Goal: Information Seeking & Learning: Learn about a topic

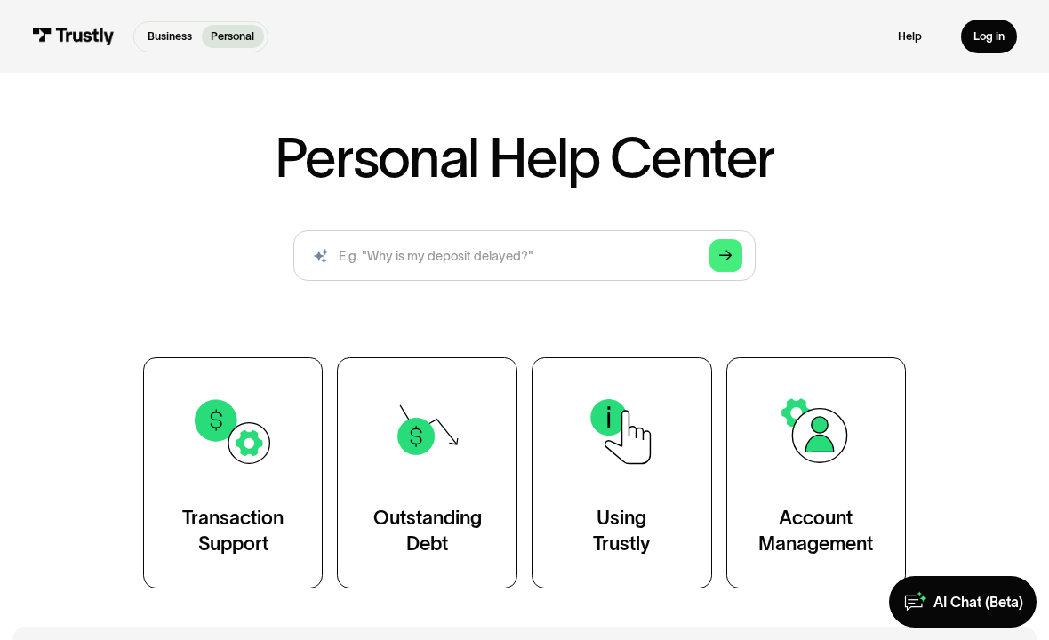
scroll to position [61, 0]
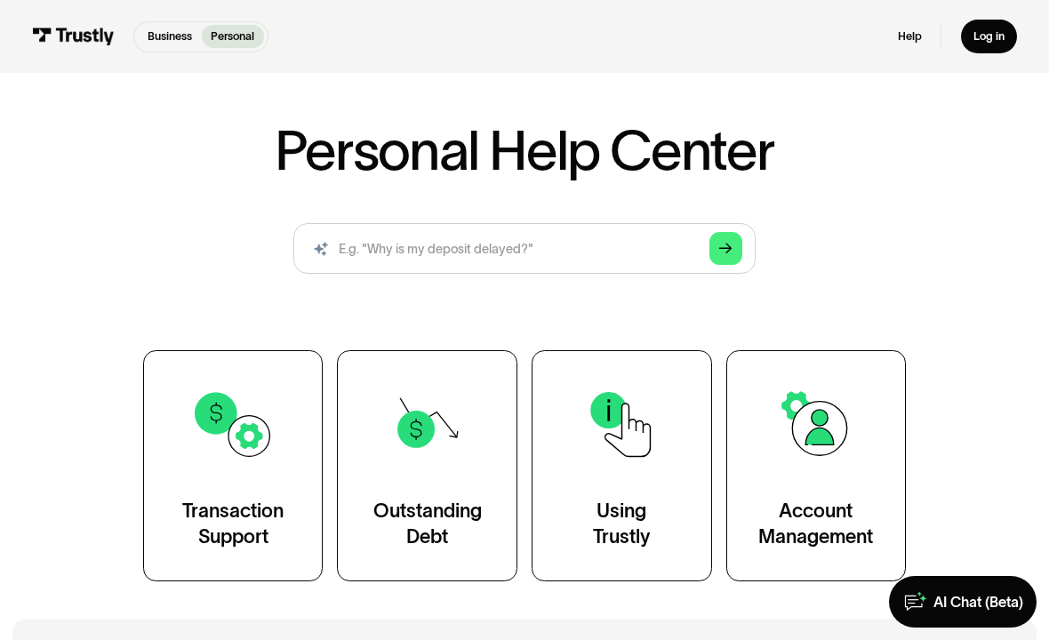
click at [433, 452] on img at bounding box center [427, 424] width 83 height 83
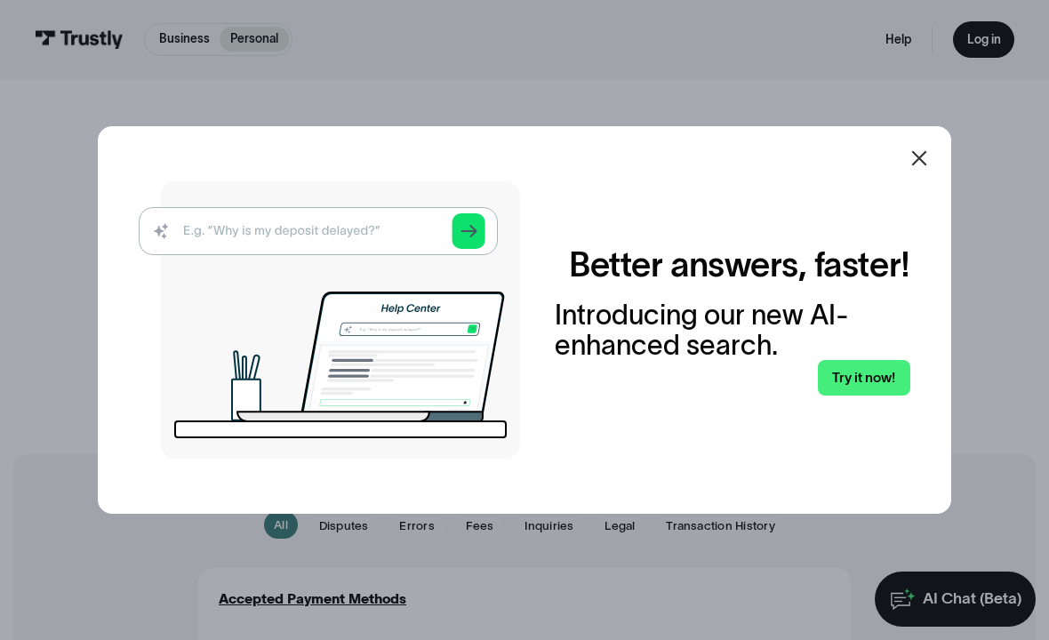
click at [919, 169] on icon at bounding box center [919, 158] width 21 height 21
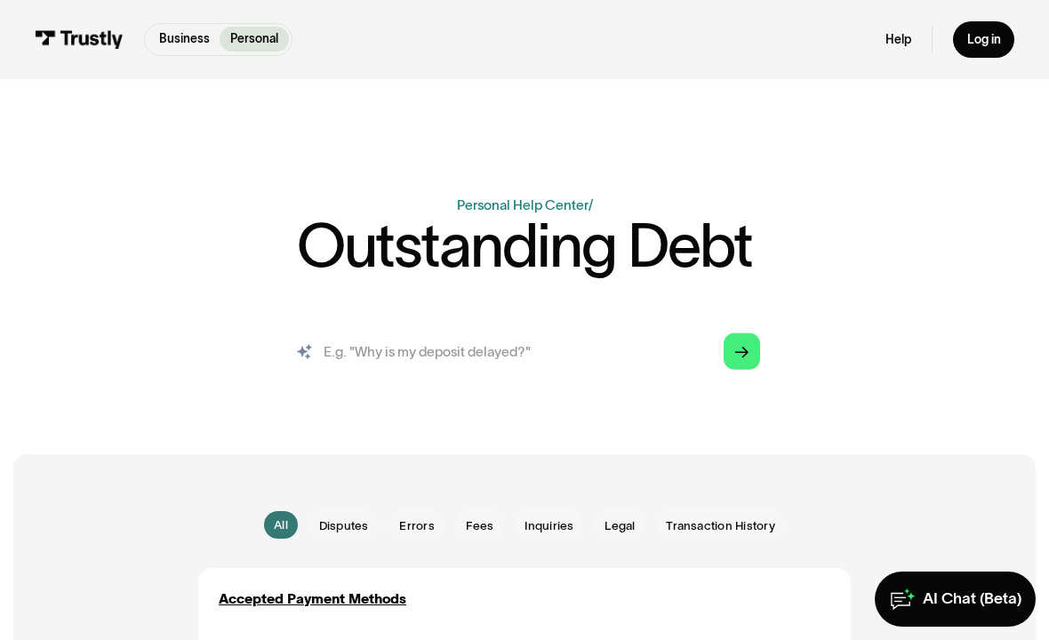
click at [566, 346] on input "search" at bounding box center [525, 351] width 498 height 55
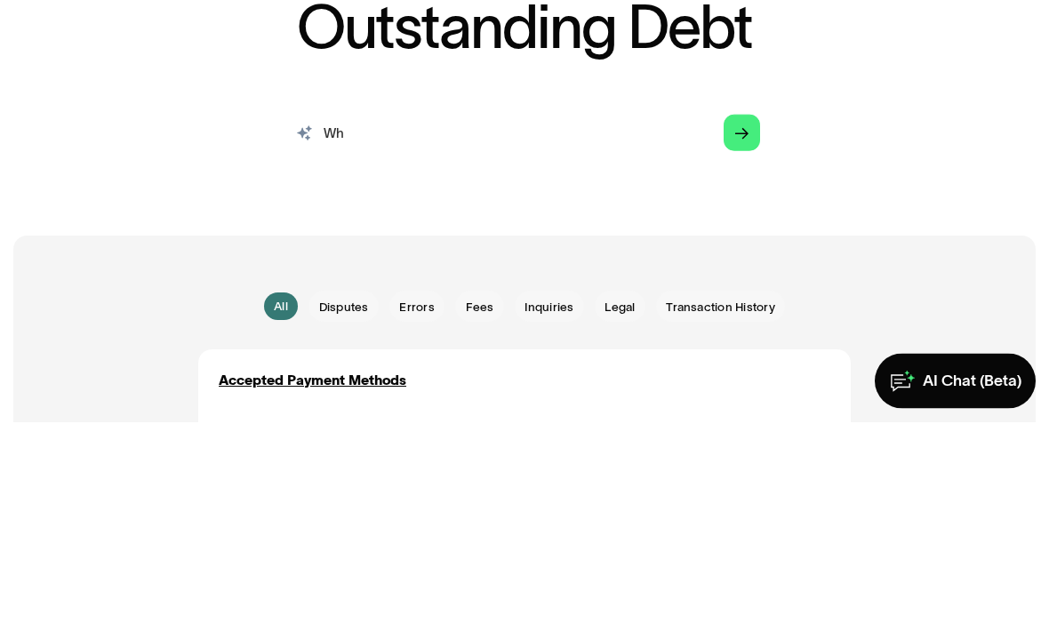
type input "W"
click at [746, 347] on polygon "Search" at bounding box center [741, 353] width 13 height 12
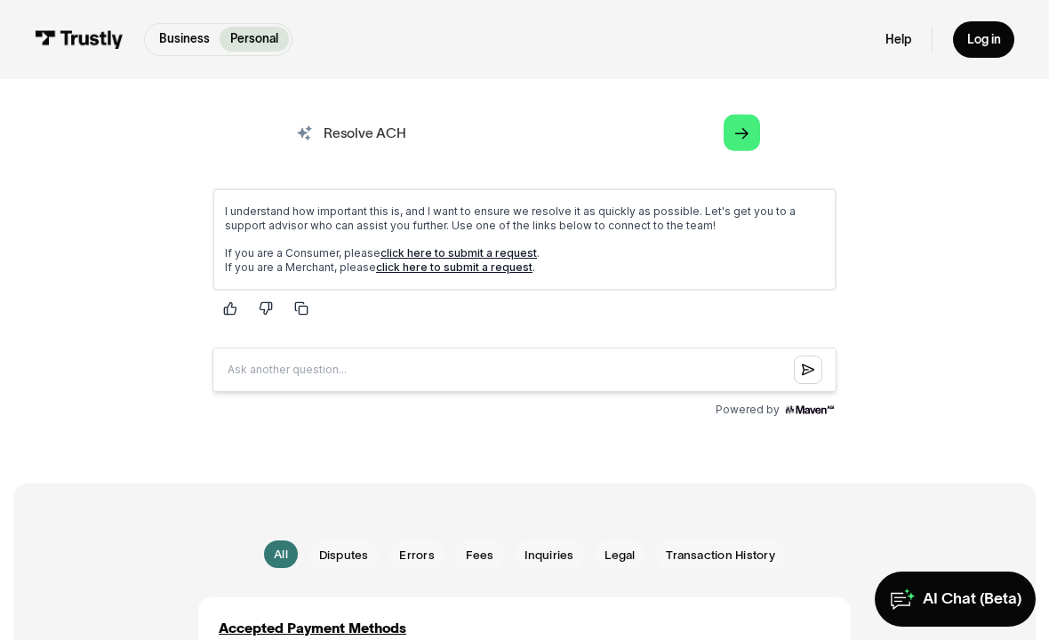
click at [453, 132] on input "Resolve ACH" at bounding box center [525, 132] width 498 height 55
type input "R"
click at [746, 130] on icon "Arrow Right" at bounding box center [741, 134] width 13 height 14
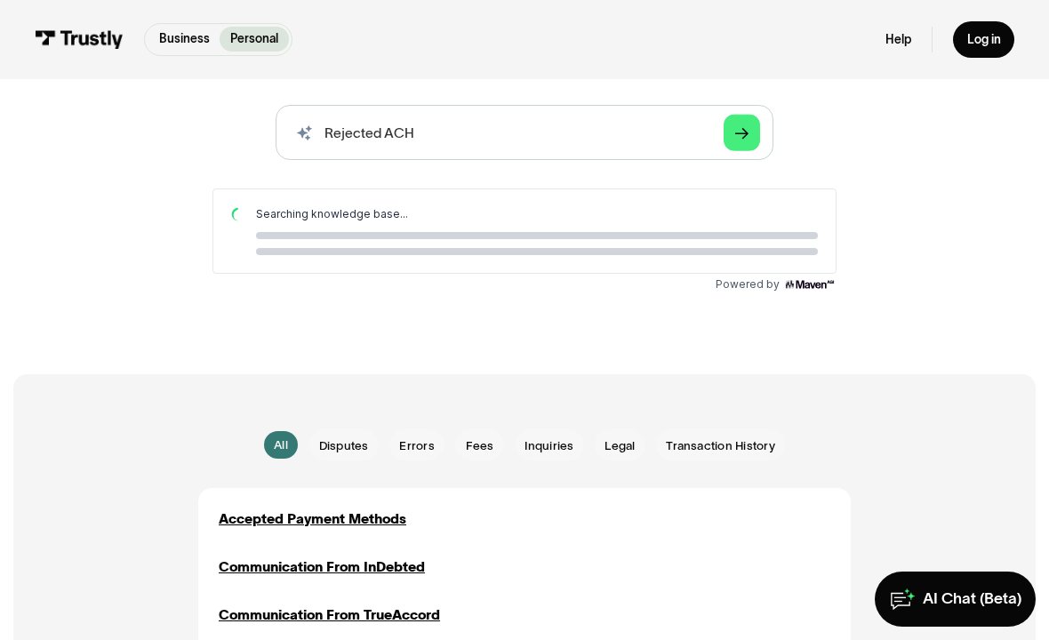
scroll to position [0, 0]
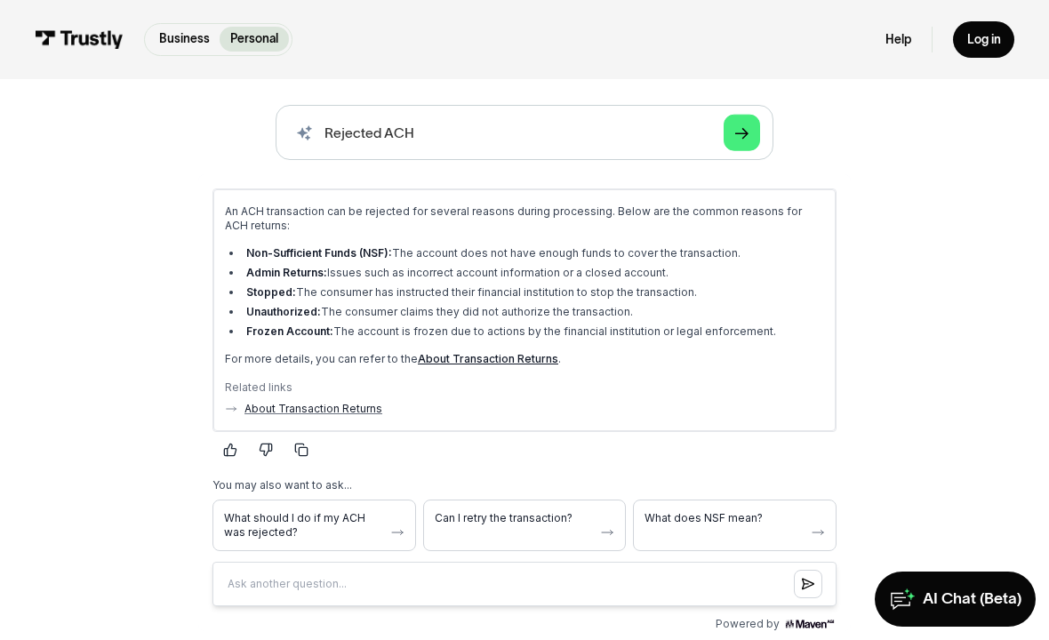
click at [517, 524] on span "Can I retry the transaction?" at bounding box center [513, 517] width 159 height 14
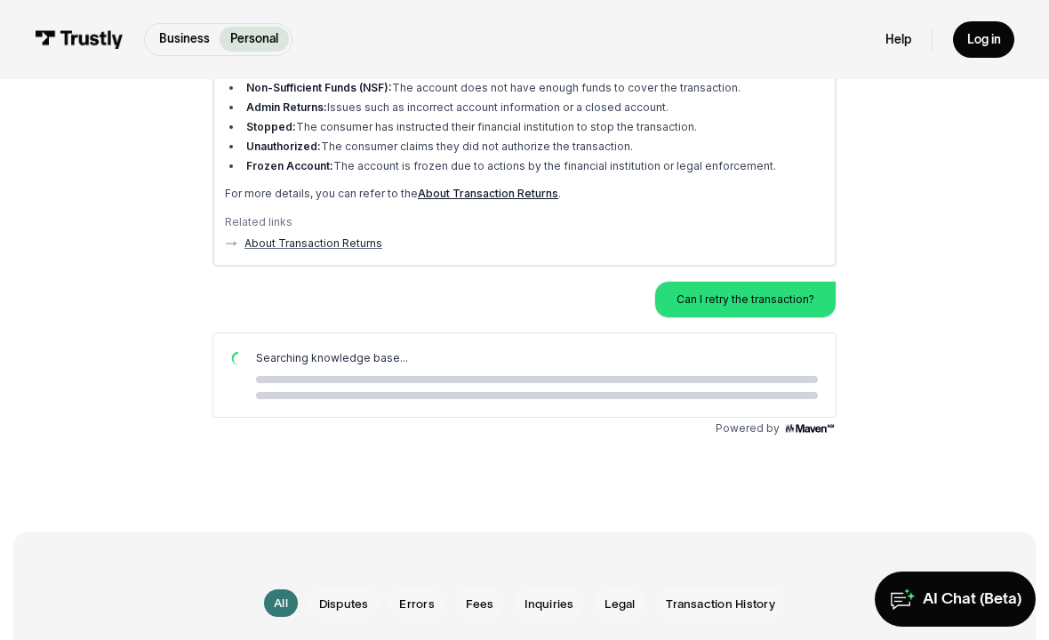
scroll to position [389, 0]
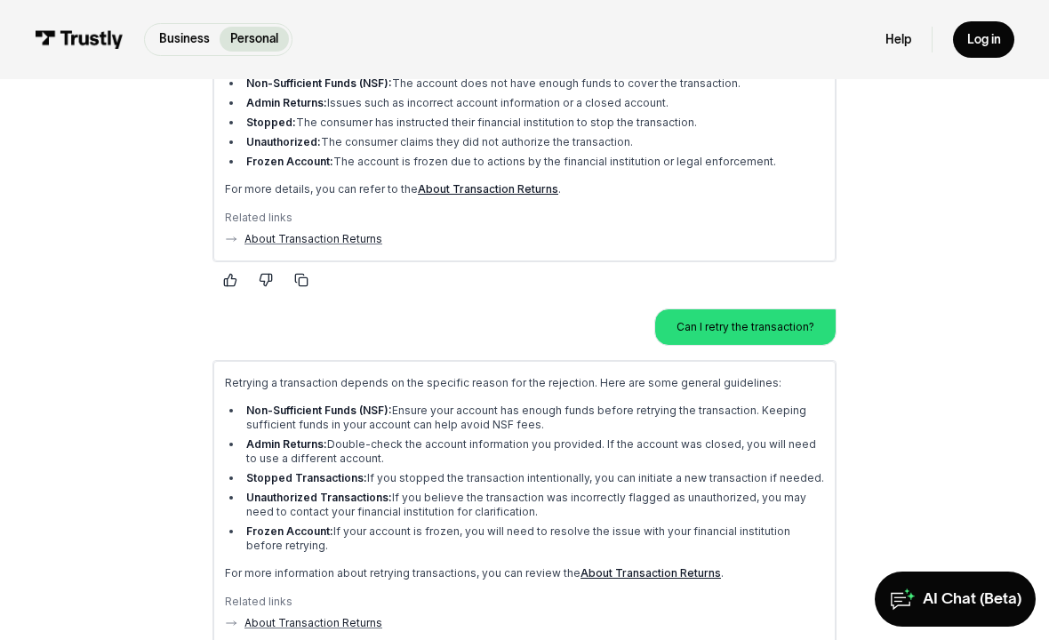
click at [348, 235] on link "About Transaction Returns" at bounding box center [313, 238] width 138 height 14
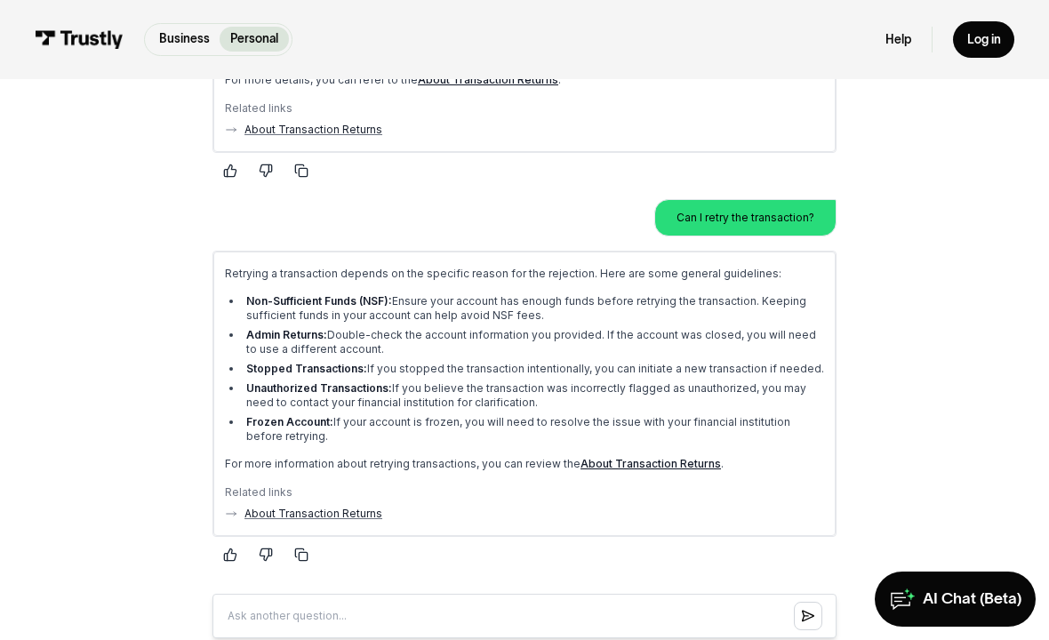
scroll to position [501, 0]
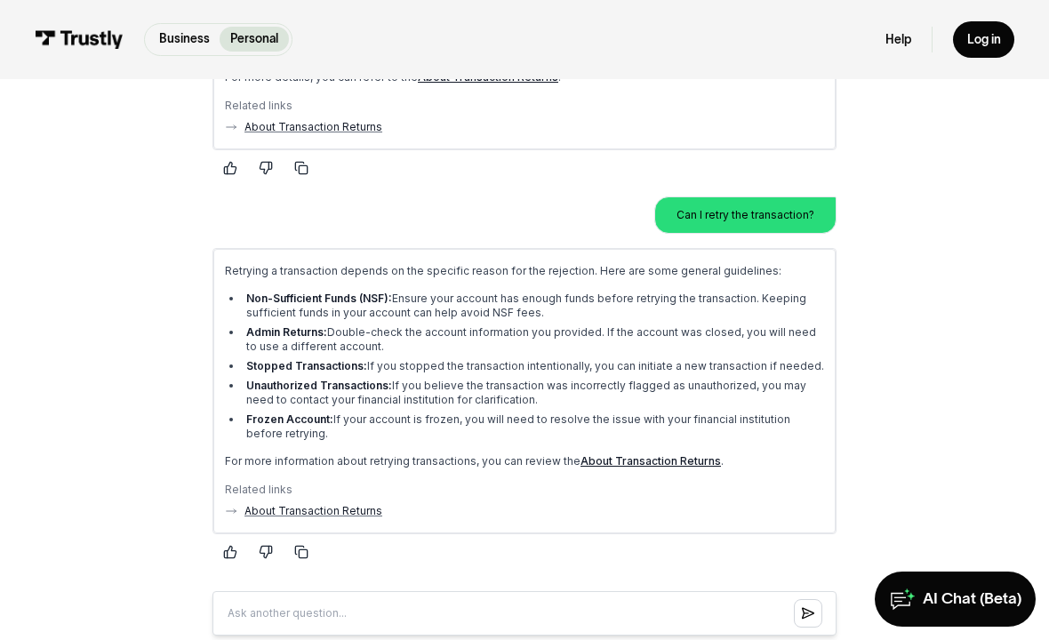
click at [353, 510] on link "About Transaction Returns" at bounding box center [313, 511] width 138 height 14
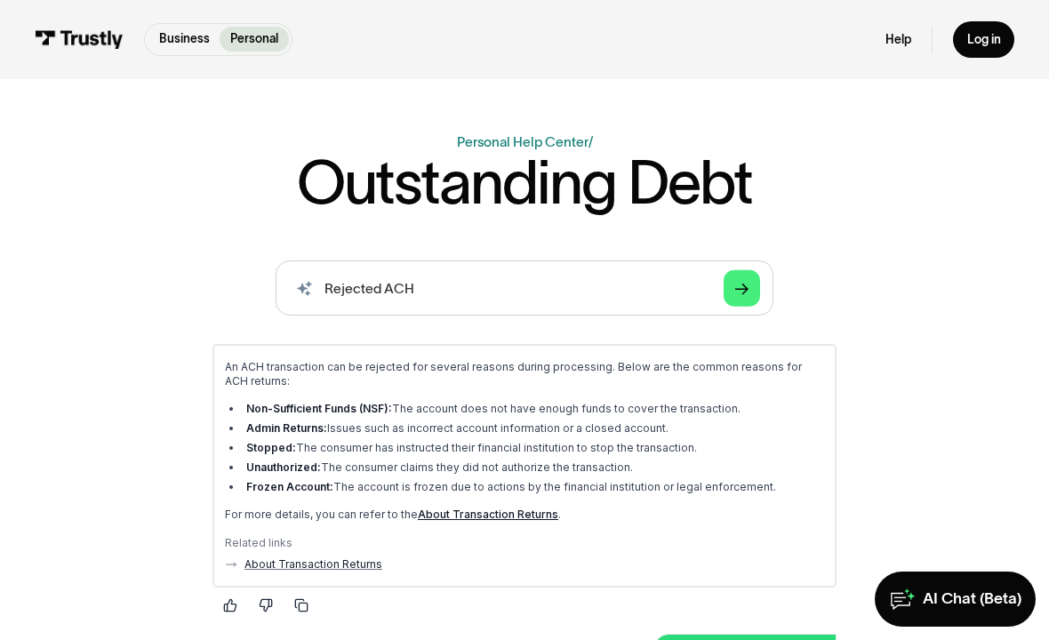
scroll to position [0, 0]
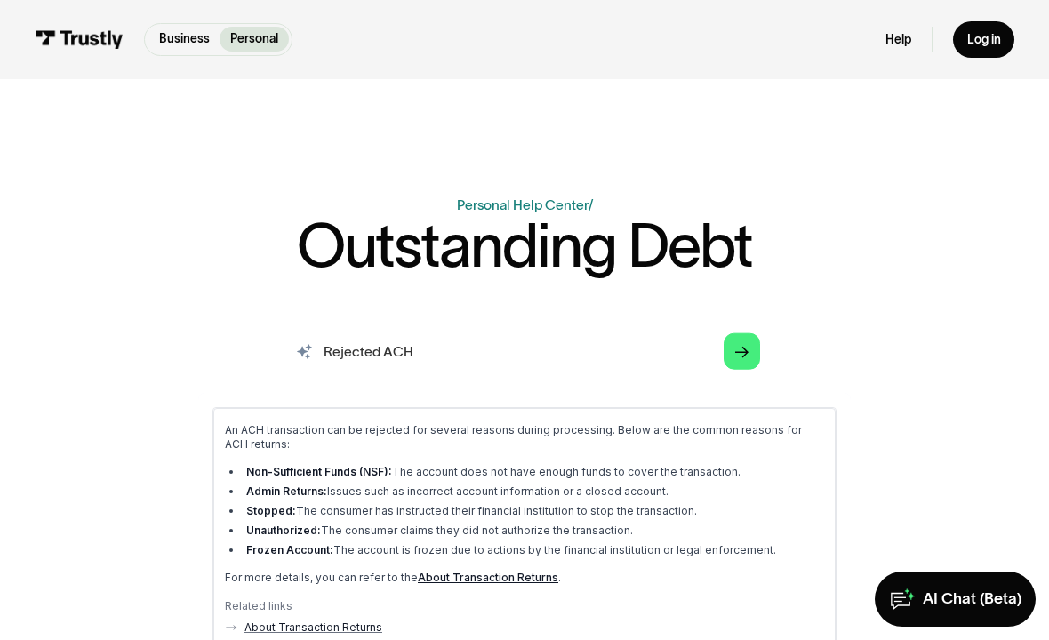
click at [442, 347] on input "Rejected ACH" at bounding box center [525, 351] width 498 height 55
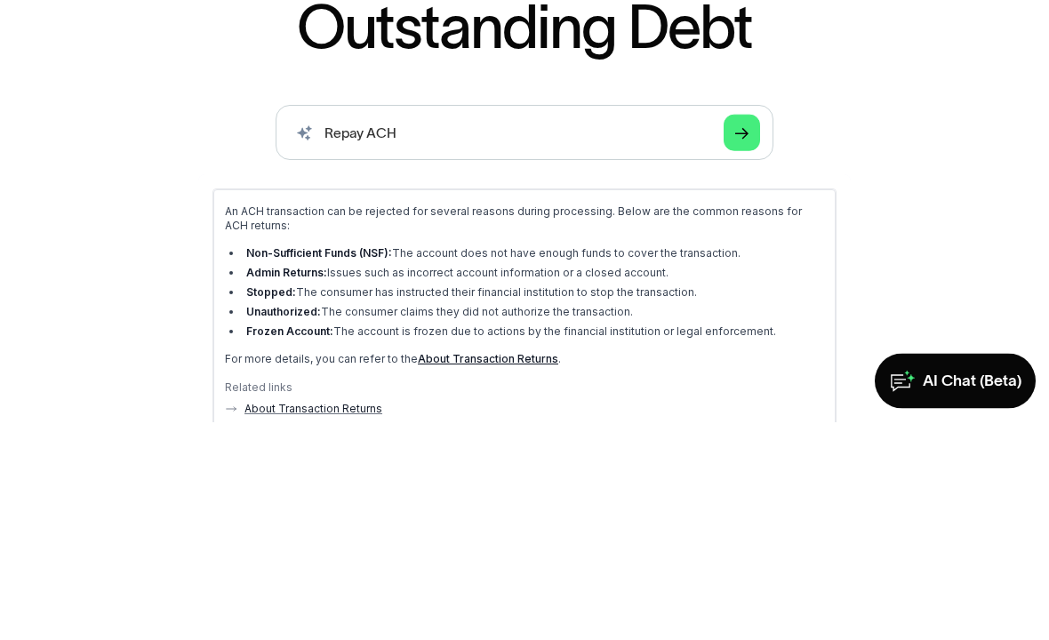
scroll to position [219, 0]
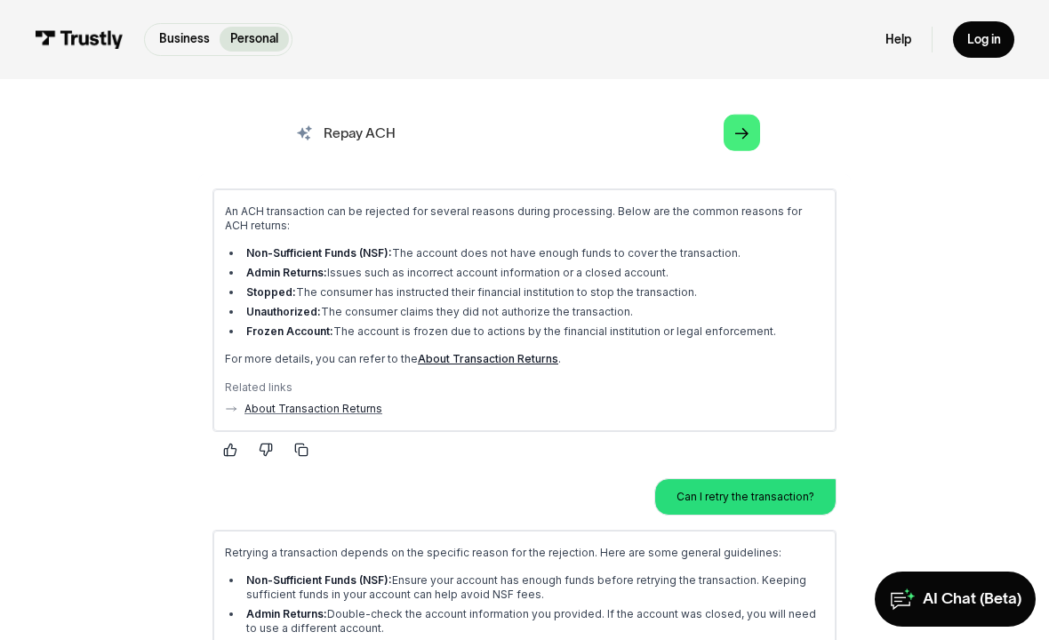
type input "Repay ACH"
click at [752, 123] on link "Arrow Right" at bounding box center [742, 133] width 36 height 36
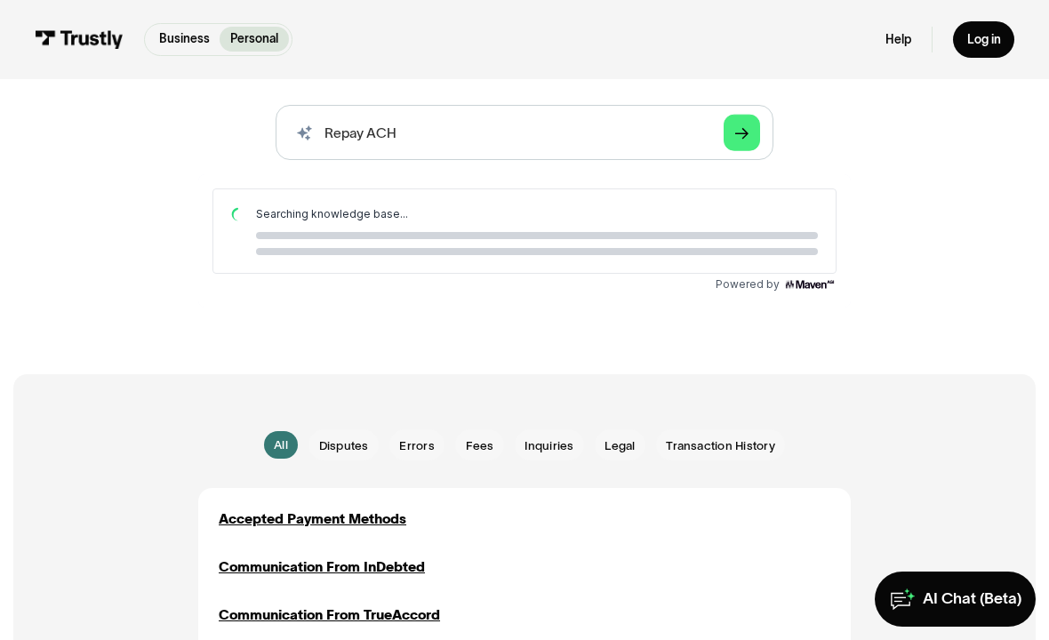
scroll to position [0, 0]
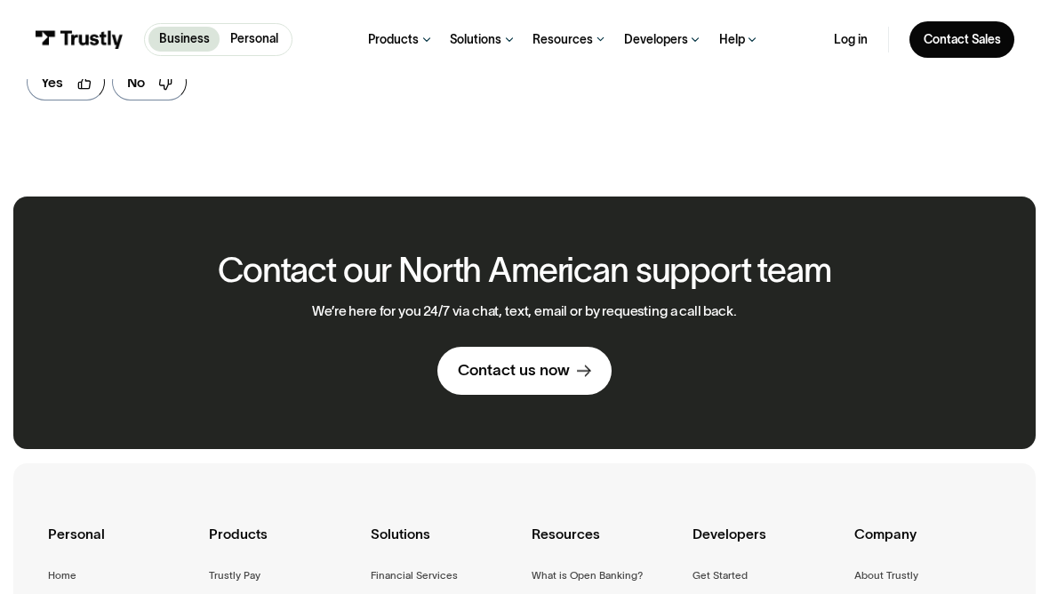
scroll to position [927, 0]
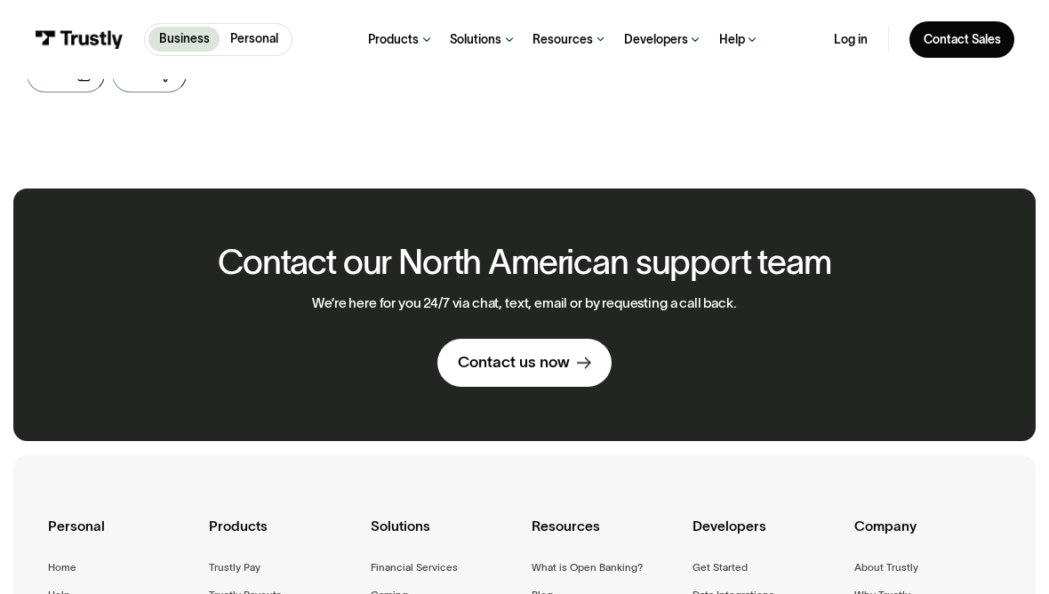
scroll to position [940, 0]
